Goal: Task Accomplishment & Management: Use online tool/utility

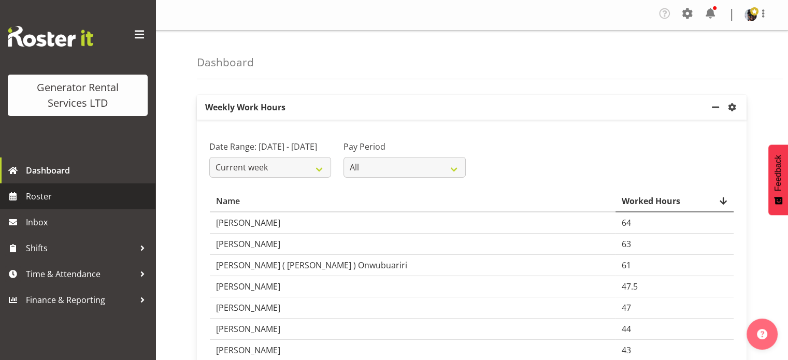
click at [48, 195] on span "Roster" at bounding box center [88, 197] width 124 height 16
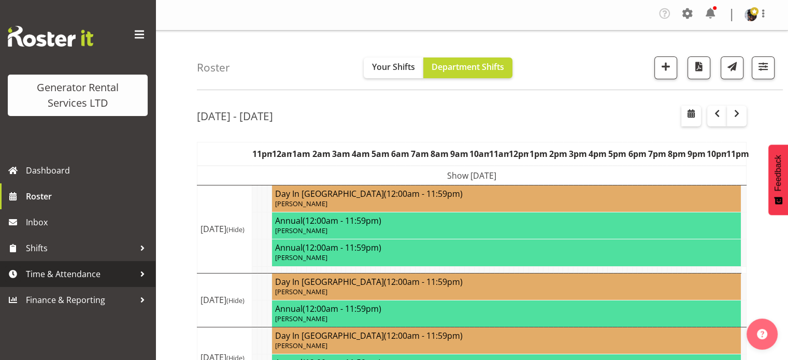
click at [93, 278] on span "Time & Attendance" at bounding box center [80, 274] width 109 height 16
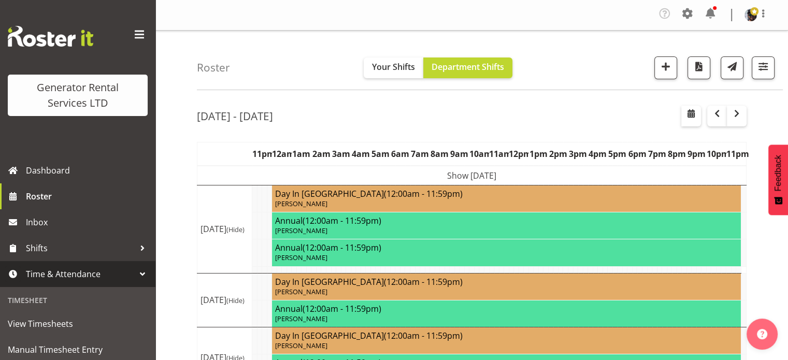
click at [124, 276] on span "Time & Attendance" at bounding box center [80, 274] width 109 height 16
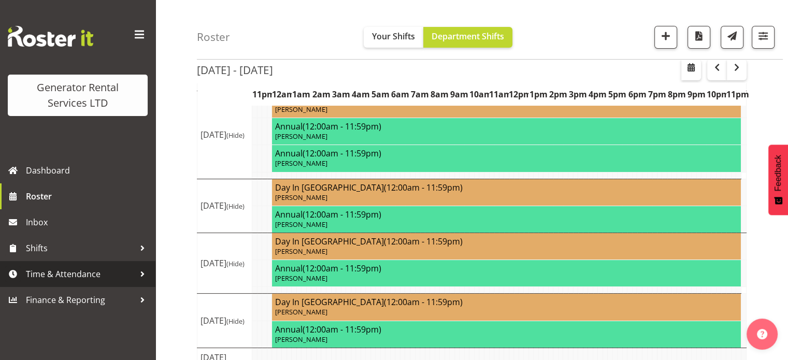
scroll to position [111, 0]
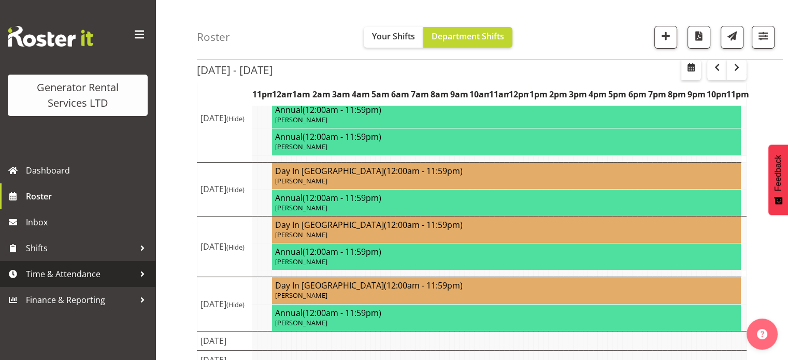
click at [119, 283] on link "Time & Attendance" at bounding box center [77, 274] width 155 height 26
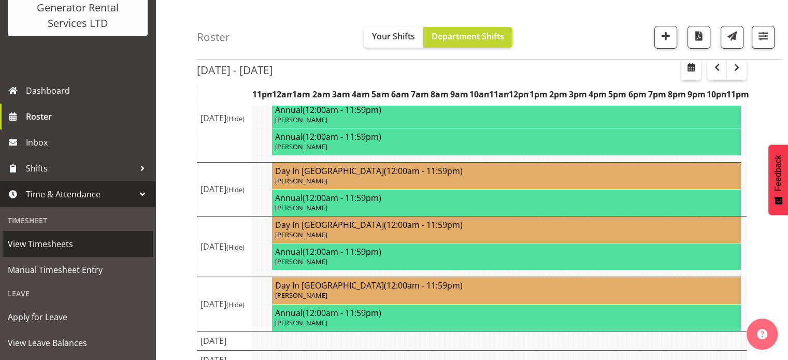
scroll to position [81, 0]
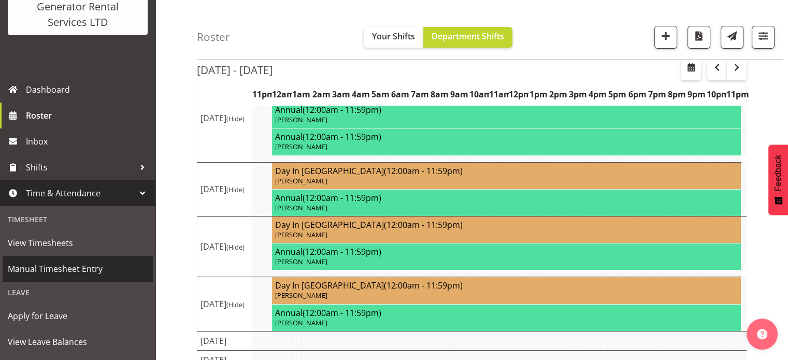
click at [70, 271] on span "Manual Timesheet Entry" at bounding box center [78, 269] width 140 height 16
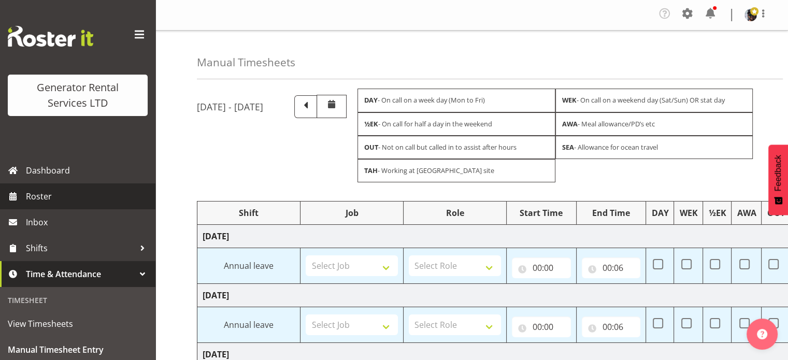
click at [67, 205] on link "Roster" at bounding box center [77, 196] width 155 height 26
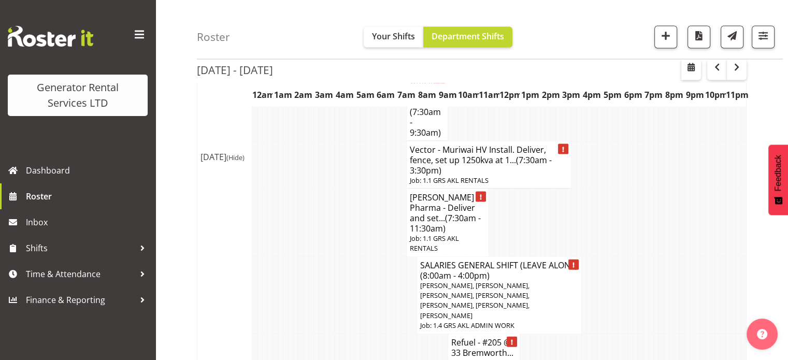
scroll to position [2252, 0]
